Goal: Task Accomplishment & Management: Use online tool/utility

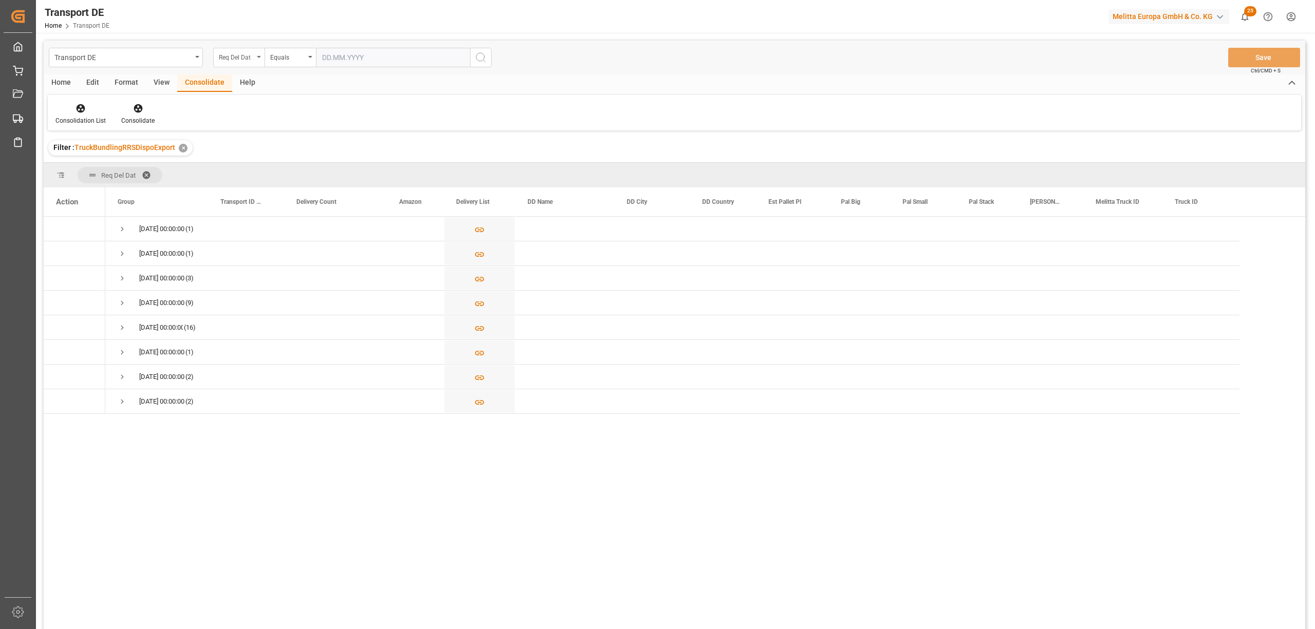
click at [257, 56] on icon "open menu" at bounding box center [259, 57] width 4 height 2
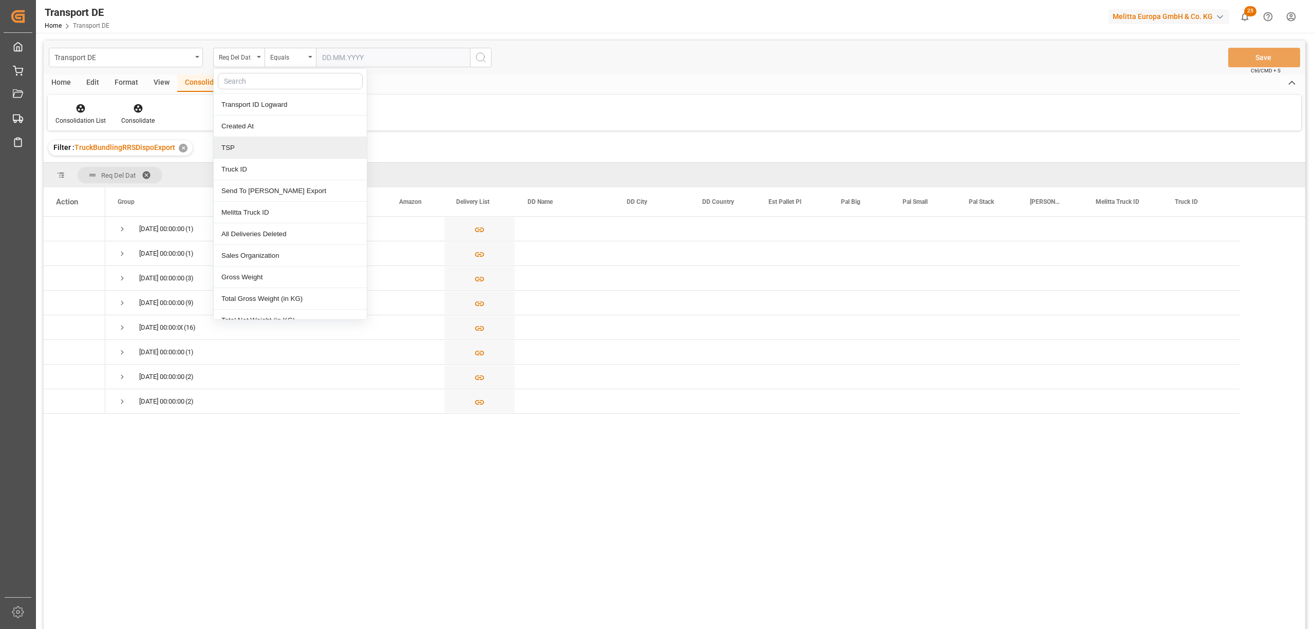
click at [240, 150] on div "TSP" at bounding box center [290, 148] width 153 height 22
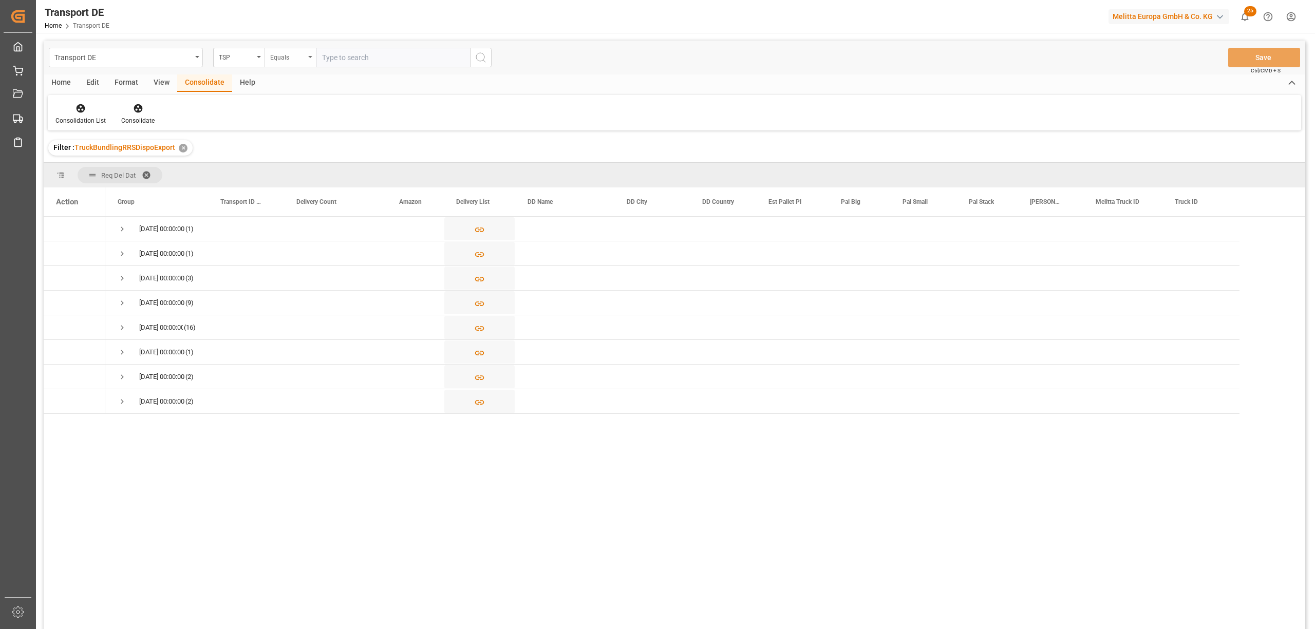
click at [280, 60] on div "Equals" at bounding box center [287, 56] width 35 height 12
click at [289, 173] on div "Starts with" at bounding box center [341, 170] width 153 height 22
type input "LIT DE"
click at [491, 56] on button "search button" at bounding box center [481, 58] width 22 height 20
click at [77, 108] on icon at bounding box center [81, 108] width 9 height 9
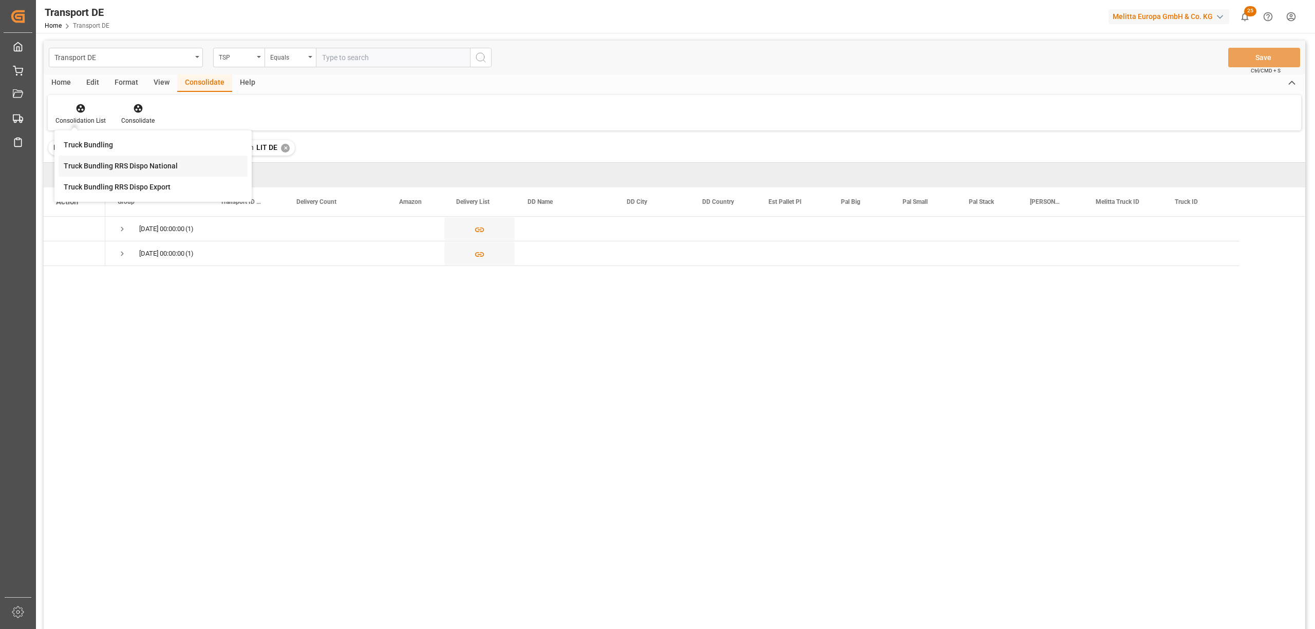
click at [107, 171] on div "Transport DE TSP Equals Save Ctrl/CMD + S Home Edit Format View Consolidate Hel…" at bounding box center [675, 349] width 1262 height 616
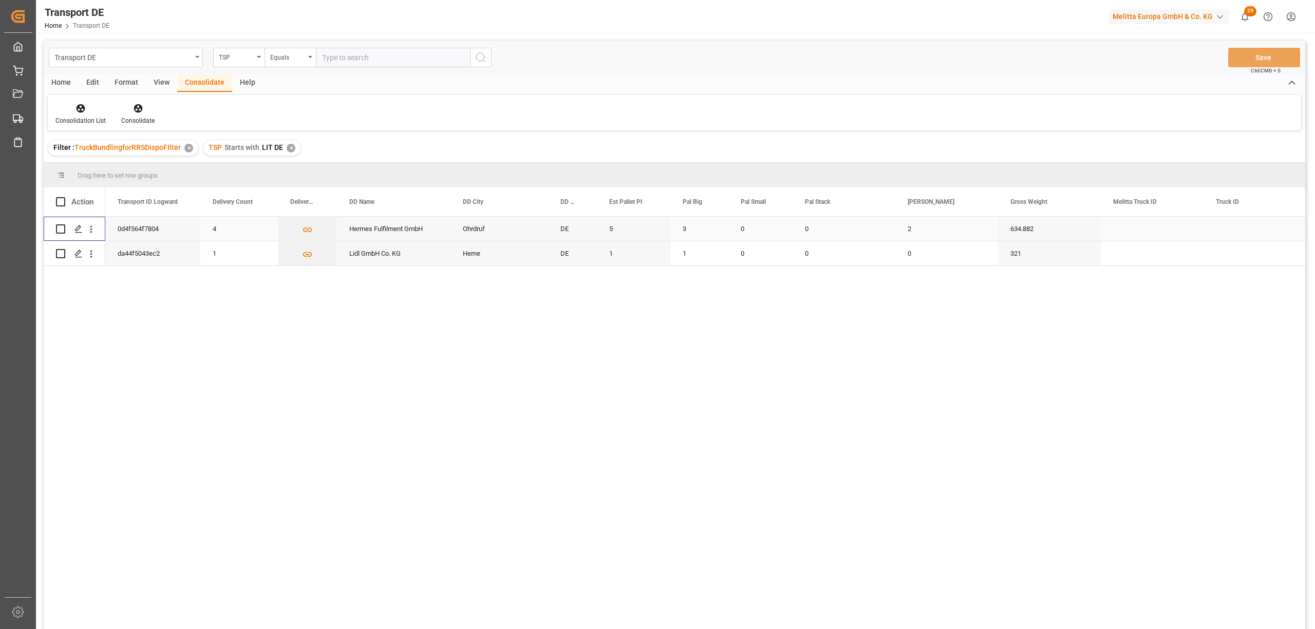
click at [63, 227] on input "Press Space to toggle row selection (unchecked)" at bounding box center [60, 229] width 9 height 9
checkbox input "true"
click at [137, 105] on icon at bounding box center [138, 108] width 9 height 9
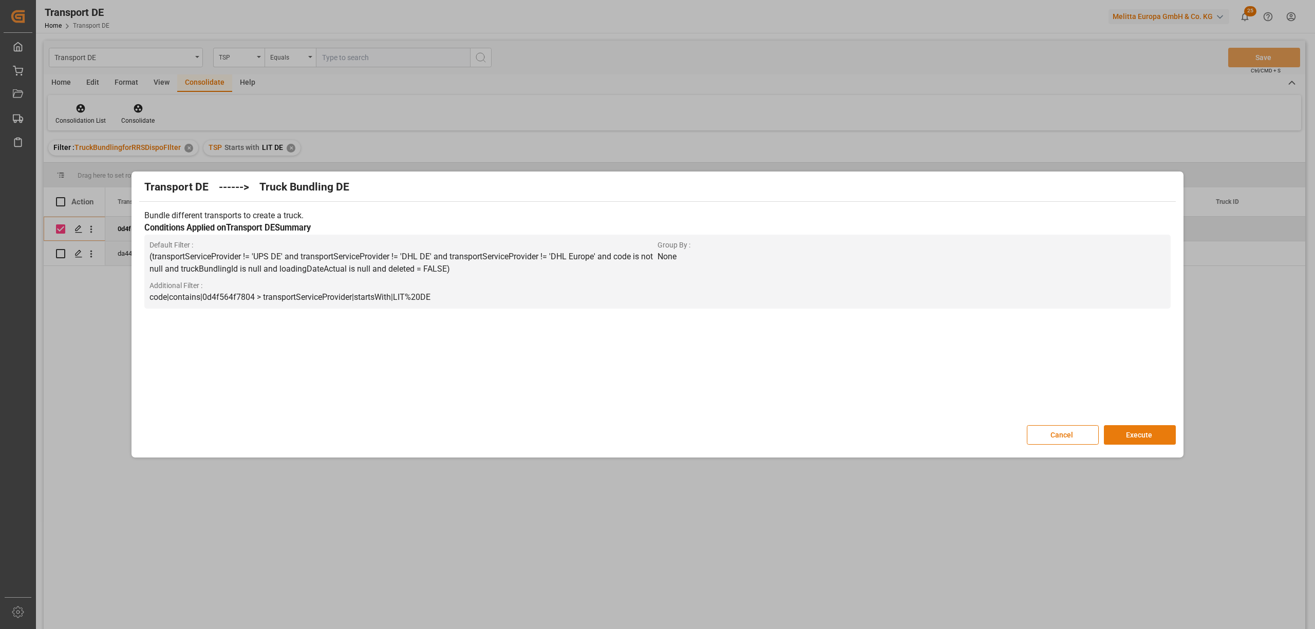
click at [1143, 436] on button "Execute" at bounding box center [1140, 435] width 72 height 20
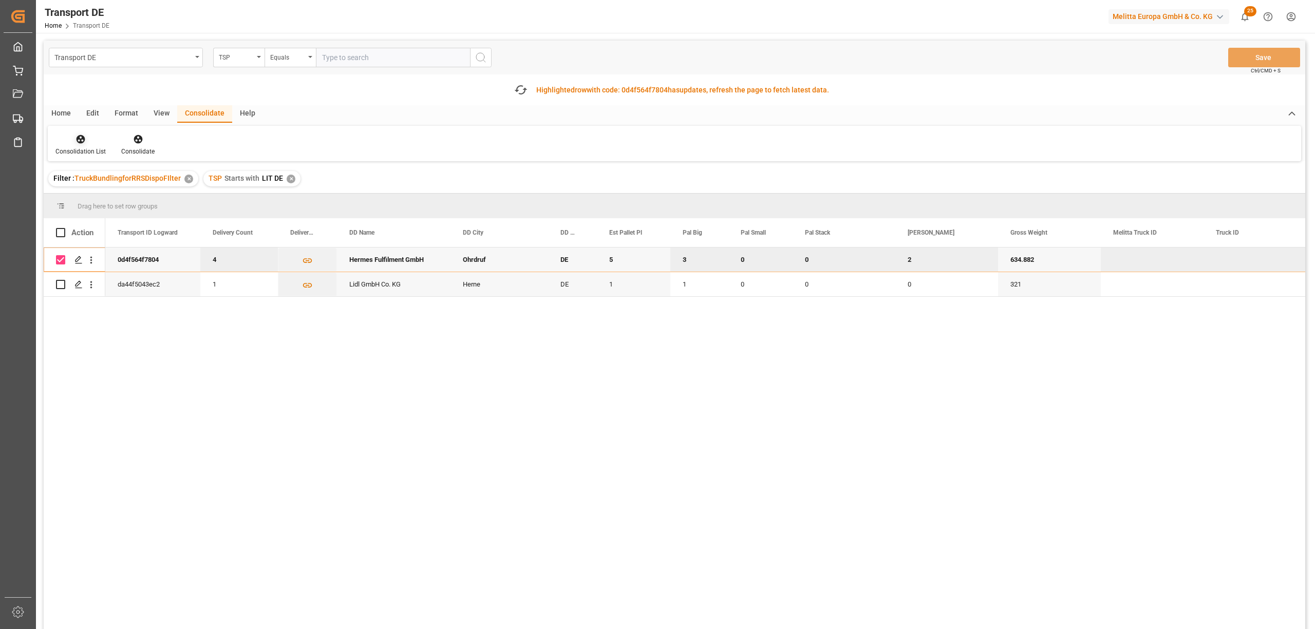
click at [83, 146] on div "Consolidation List" at bounding box center [81, 145] width 66 height 23
click at [138, 191] on div "Transport DE TSP Equals Save Ctrl/CMD + S Fetch latest updates Highlighted row …" at bounding box center [675, 364] width 1262 height 647
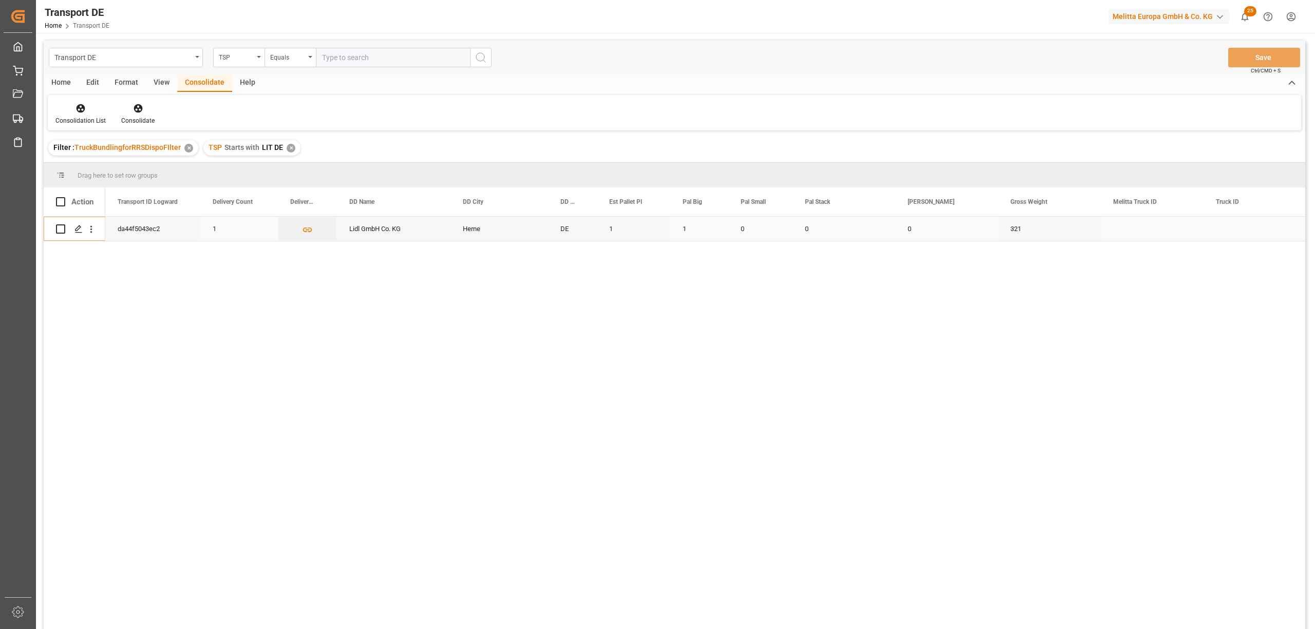
click at [60, 227] on input "Press Space to toggle row selection (unchecked)" at bounding box center [60, 229] width 9 height 9
checkbox input "true"
click at [139, 108] on icon at bounding box center [138, 108] width 9 height 9
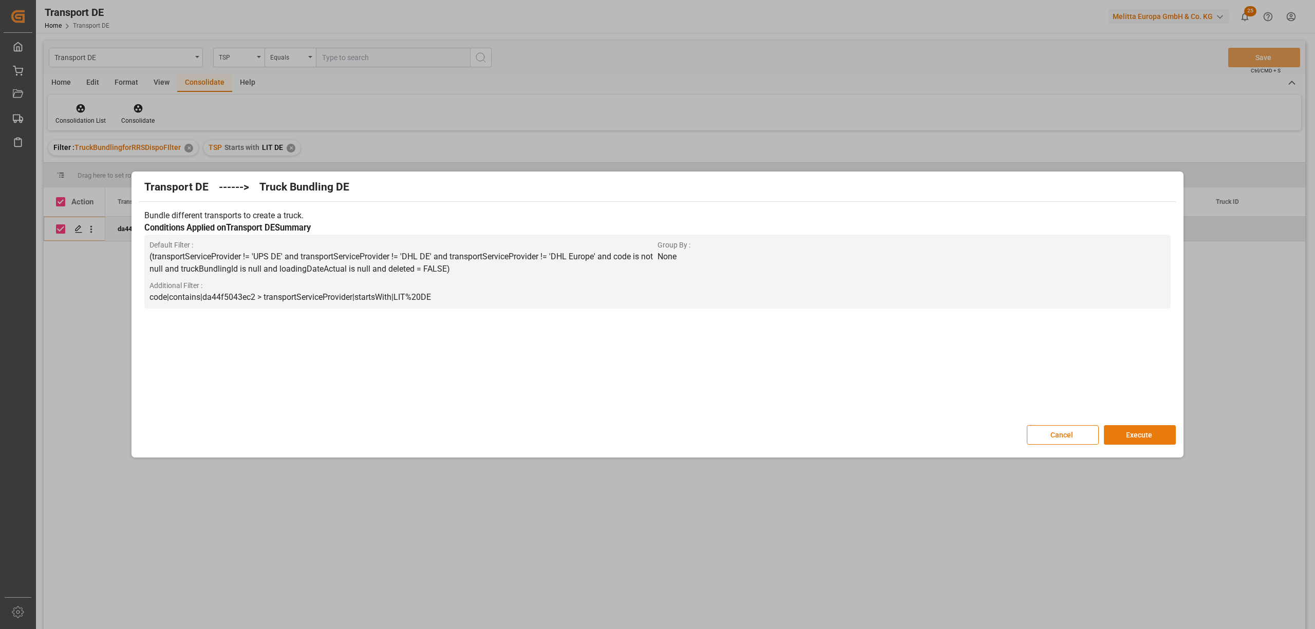
click at [1163, 436] on button "Execute" at bounding box center [1140, 435] width 72 height 20
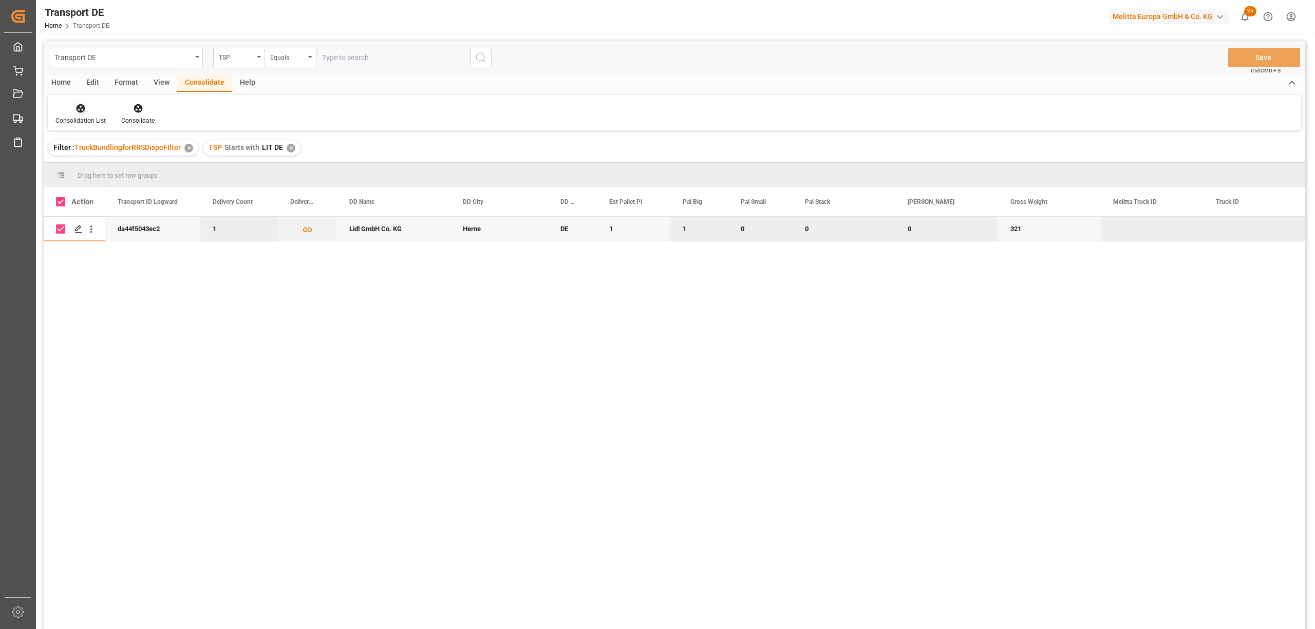
click at [79, 114] on div "Consolidation List" at bounding box center [81, 114] width 66 height 23
click at [107, 169] on div "Transport DE TSP Equals Save Ctrl/CMD + S Home Edit Format View Consolidate Hel…" at bounding box center [675, 349] width 1262 height 616
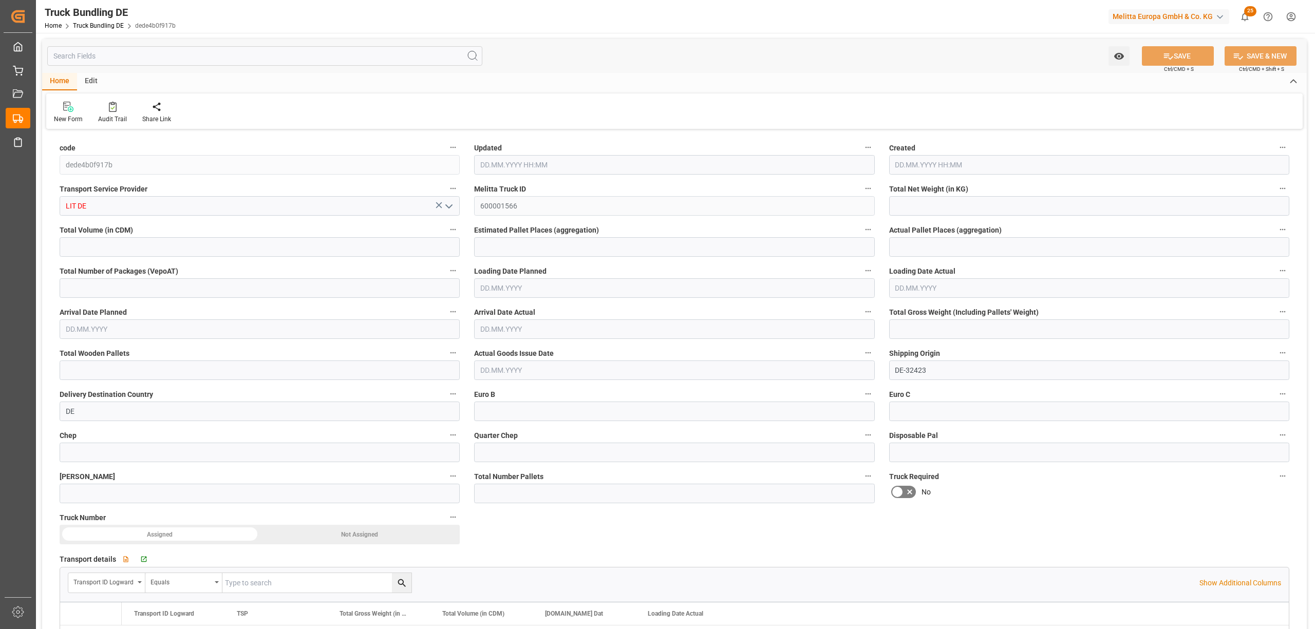
type input "391.98"
type input "4878.432"
type input "5"
type input "0"
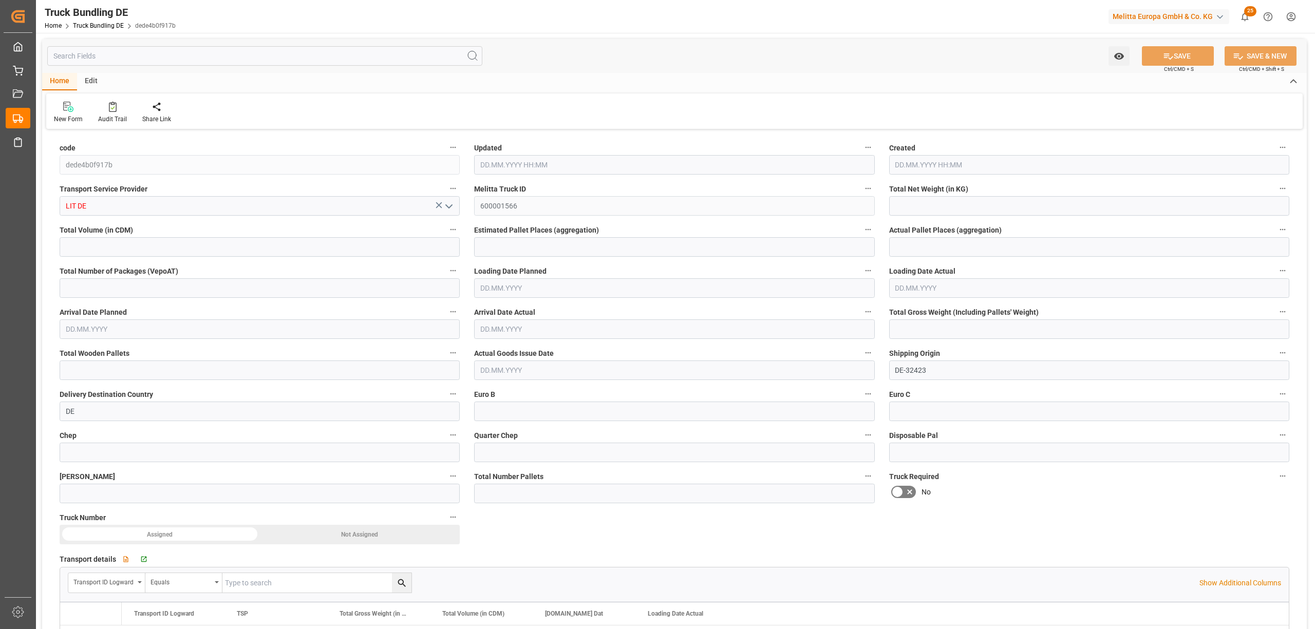
type input "634.882"
type input "5"
type input "0"
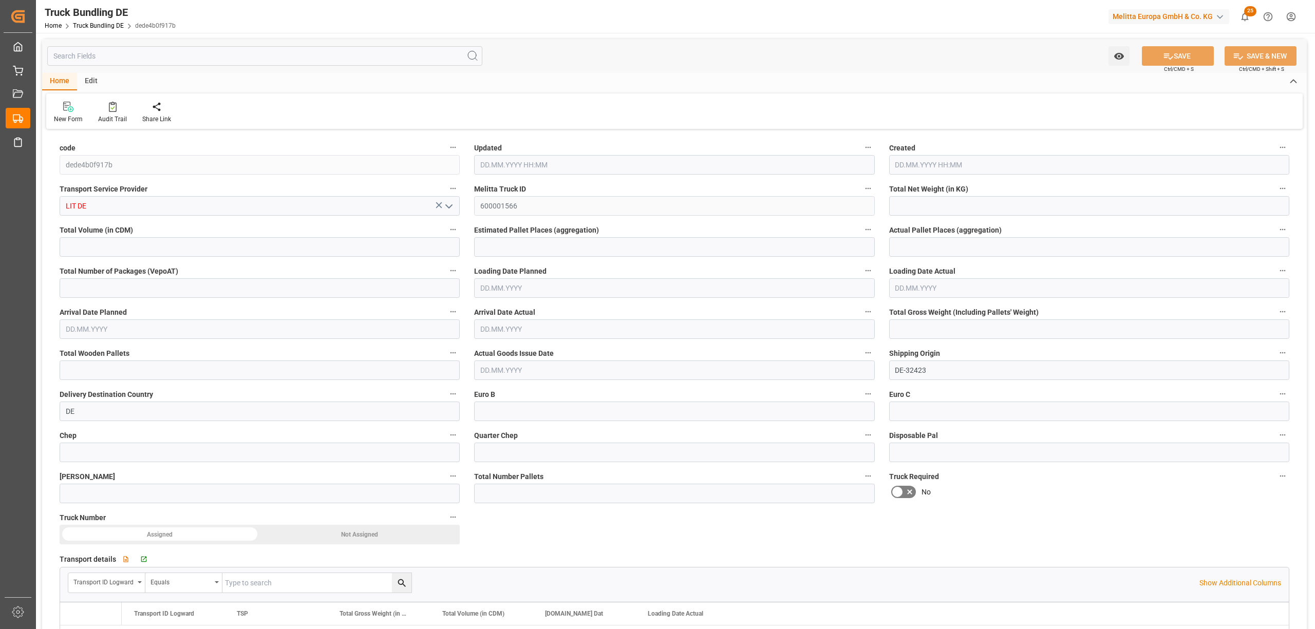
type input "0"
type input "11.08.2025 09:51"
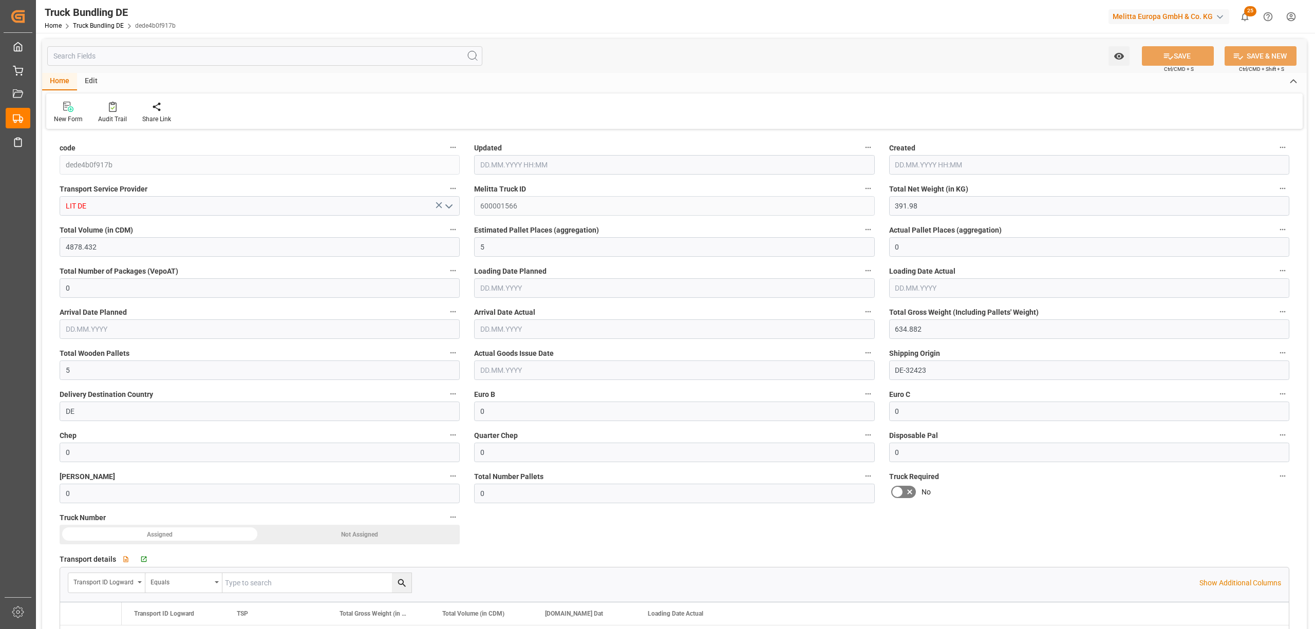
type input "11.08.2025 09:51"
type input "19.08.2025"
type input "21.08.2025"
type input "11.08.2025"
type input "238.464"
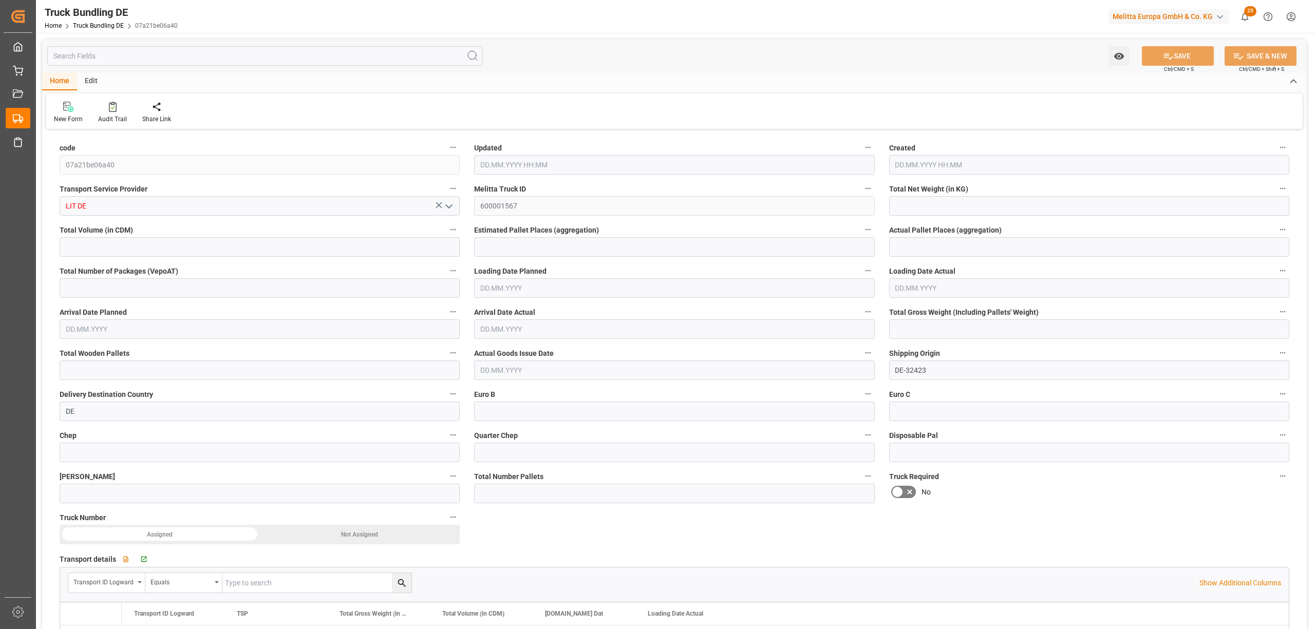
type input "1833.84"
type input "1"
type input "0"
type input "321"
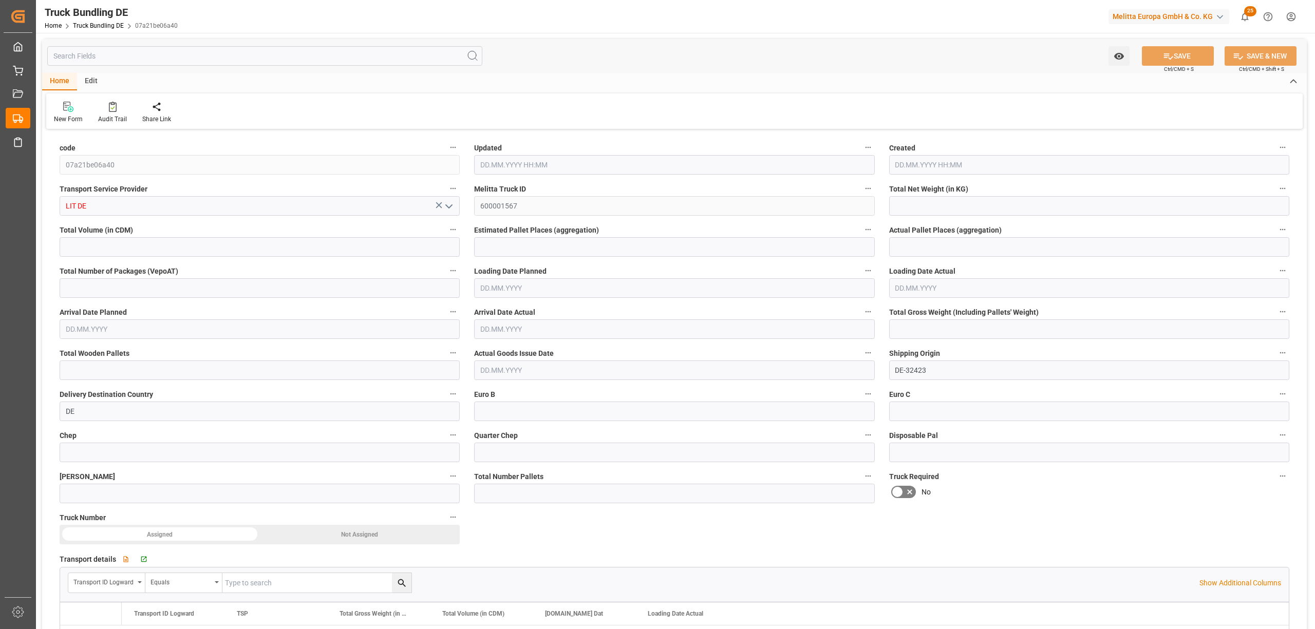
type input "1"
type input "0"
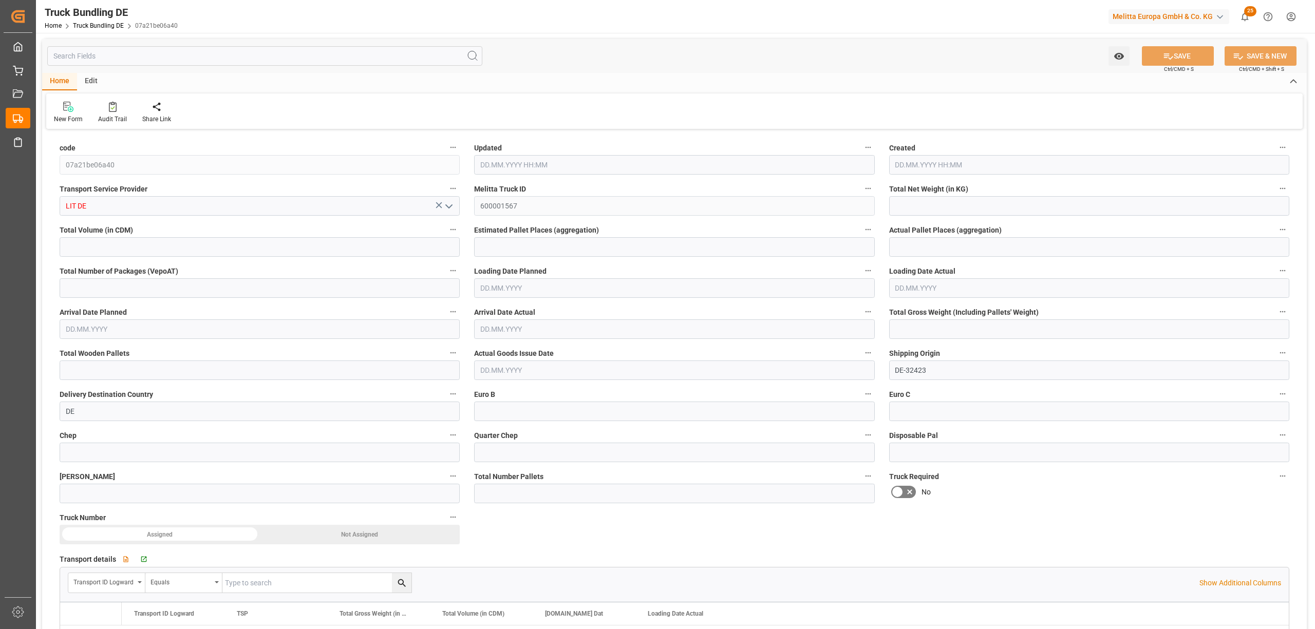
type input "0"
type input "11.08.2025 09:52"
type input "11.08.2025 09:51"
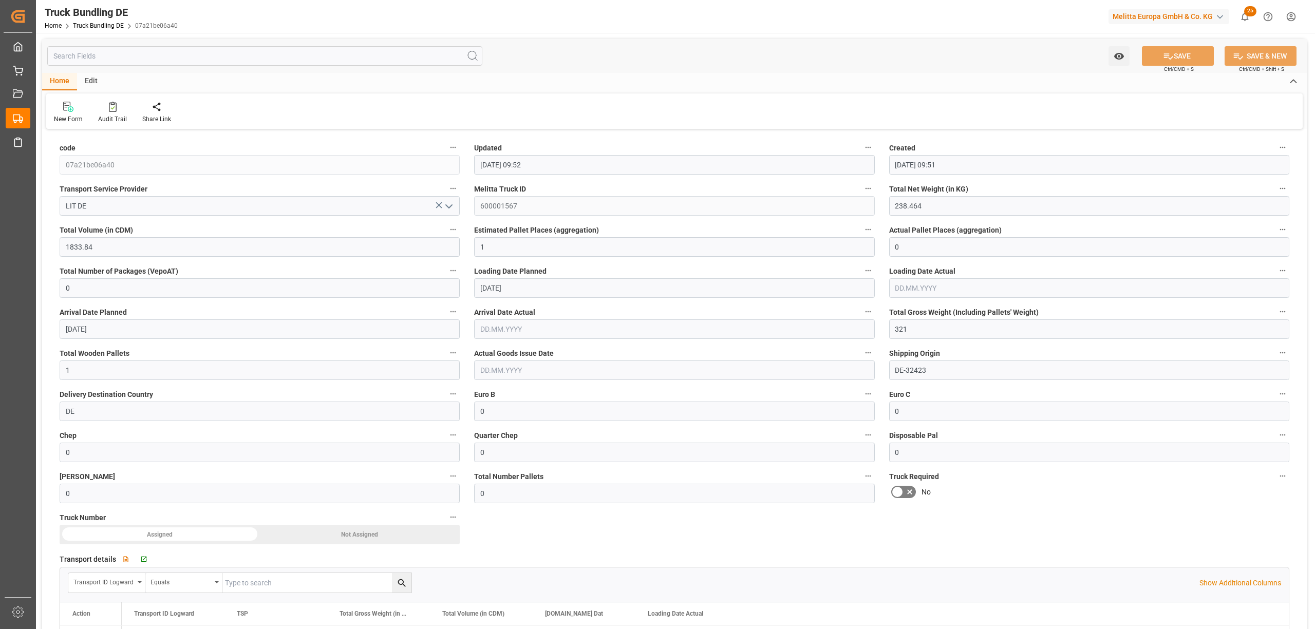
type input "13.08.2025"
type input "15.08.2025"
type input "11.08.2025"
